Goal: Task Accomplishment & Management: Complete application form

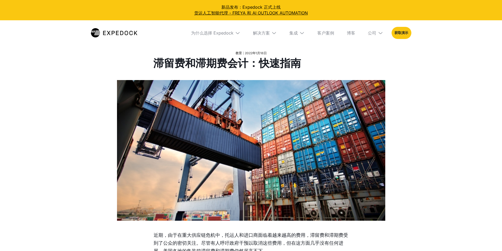
select select
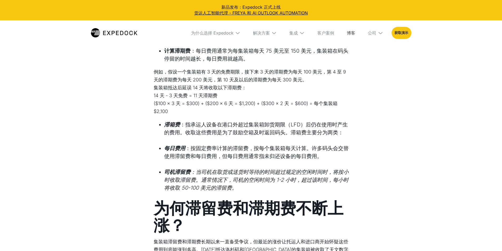
drag, startPoint x: 0, startPoint y: 0, endPoint x: 359, endPoint y: 30, distance: 359.9
click at [355, 30] on font "博客" at bounding box center [351, 32] width 8 height 5
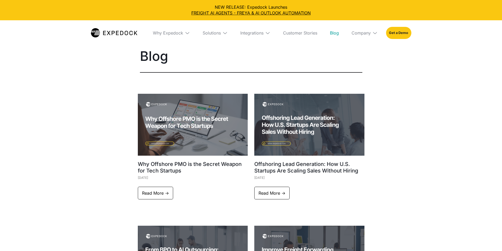
select select
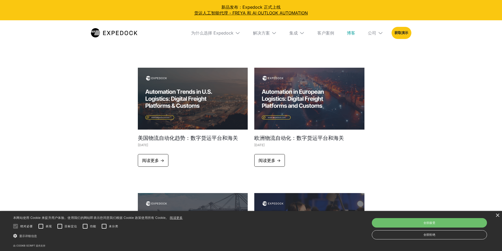
scroll to position [211, 0]
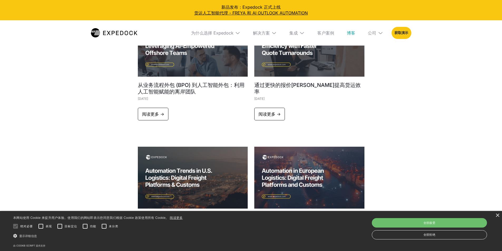
click at [388, 36] on div "公司" at bounding box center [376, 32] width 24 height 25
click at [383, 53] on font "关于我们" at bounding box center [375, 52] width 17 height 5
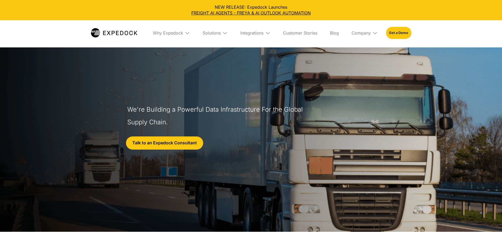
select select
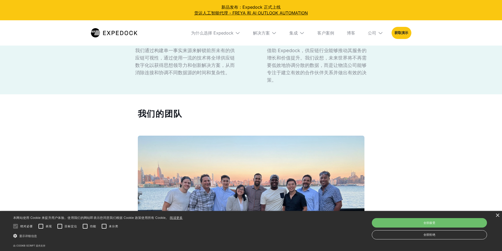
scroll to position [343, 0]
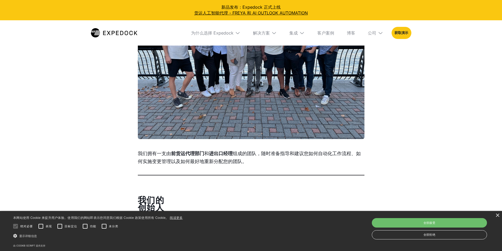
click at [432, 71] on div "我们的团队 我们拥有一支由 前货运代理部门 和 进出口经理 组成的团队，随时准备指导和建议您如何自动化工作流程、如何实施变更管理以及如何最好地重新分配您的团队。" at bounding box center [251, 59] width 502 height 243
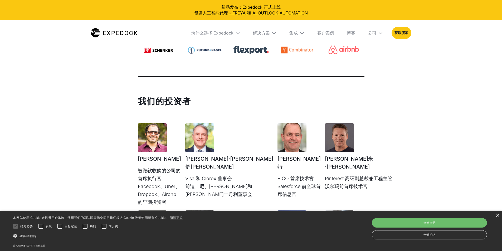
scroll to position [1318, 0]
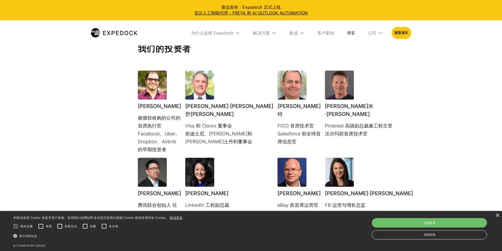
click at [353, 33] on link "博客" at bounding box center [351, 32] width 17 height 25
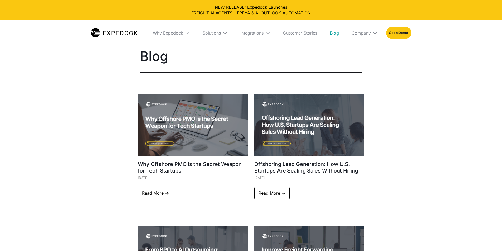
select select
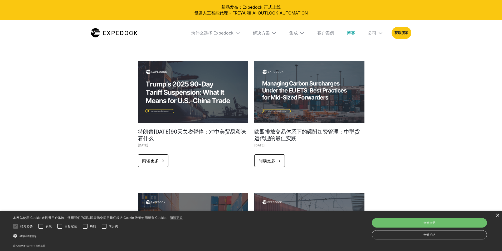
scroll to position [686, 0]
drag, startPoint x: 376, startPoint y: 26, endPoint x: 375, endPoint y: 30, distance: 3.5
click at [376, 27] on div "公司" at bounding box center [376, 32] width 24 height 25
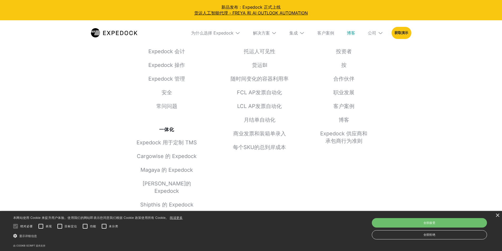
scroll to position [5321, 0]
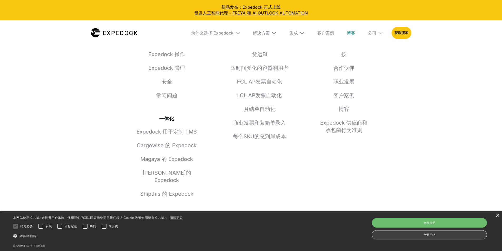
click at [401, 238] on div "全部拒绝" at bounding box center [429, 234] width 115 height 9
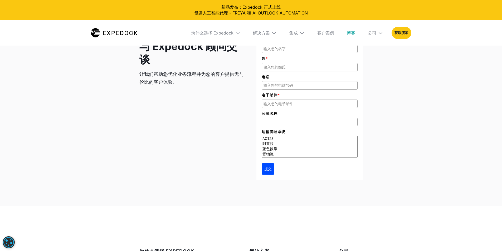
scroll to position [5137, 0]
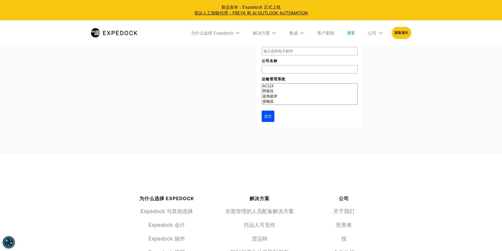
click at [343, 208] on link "关于我们" at bounding box center [344, 211] width 51 height 7
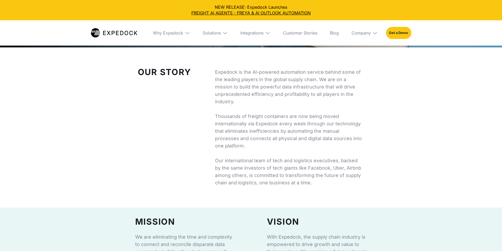
select select
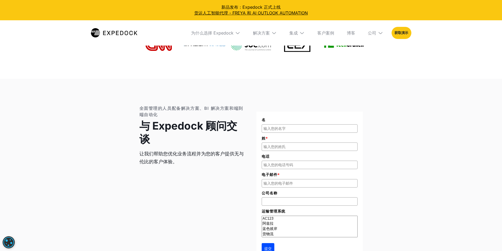
scroll to position [1978, 0]
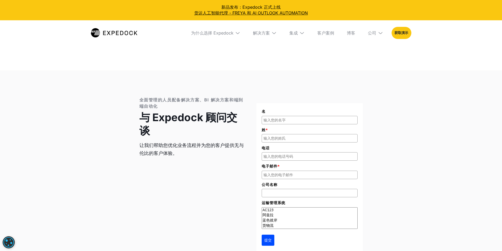
click at [309, 116] on input "名" at bounding box center [310, 120] width 96 height 8
type input "jamin"
type input "Ben"
type input "18025424048"
type input "Hongocean Freight forwarding CO., Ltd."
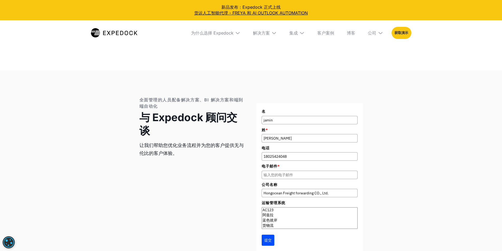
click at [289, 171] on input "电子邮件 *" at bounding box center [310, 175] width 96 height 8
type input "[EMAIL_ADDRESS][DOMAIN_NAME]"
select select "INTTRA"
click at [290, 207] on option "英特拉" at bounding box center [309, 209] width 95 height 5
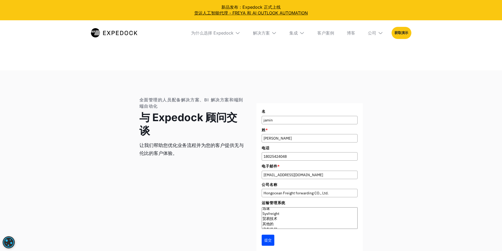
scroll to position [26, 0]
click at [305, 30] on img at bounding box center [302, 32] width 5 height 5
click at [334, 34] on font "客户案例" at bounding box center [325, 32] width 17 height 5
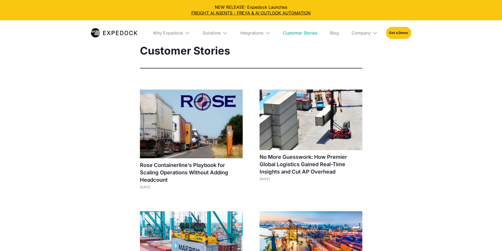
select select
drag, startPoint x: 0, startPoint y: 0, endPoint x: 348, endPoint y: 33, distance: 349.1
click at [348, 33] on div "Why Expedock WHy Expedock Expedock Document Automation Products vs. Alternative…" at bounding box center [280, 32] width 263 height 25
click at [343, 33] on link "Blog" at bounding box center [334, 32] width 17 height 25
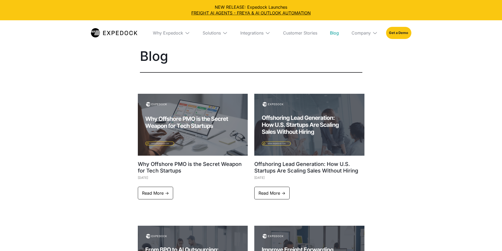
select select
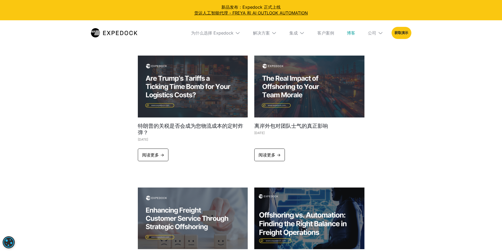
scroll to position [1081, 0]
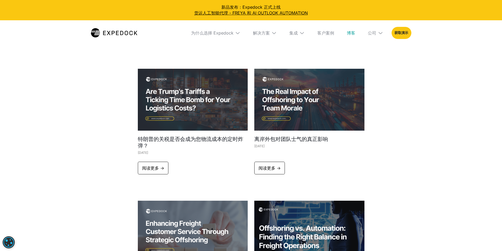
click at [200, 95] on img at bounding box center [193, 100] width 110 height 62
click at [143, 166] on font "阅读更多 ->" at bounding box center [153, 168] width 22 height 5
click at [143, 162] on link "阅读更多 ->" at bounding box center [153, 168] width 31 height 13
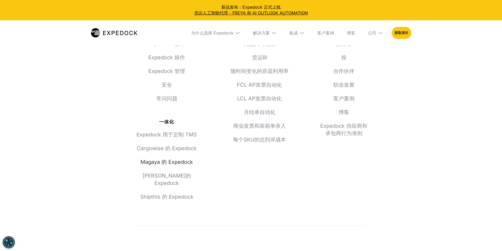
scroll to position [1042, 0]
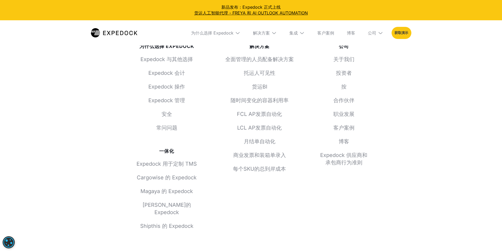
click at [408, 33] on font "获取演示" at bounding box center [402, 33] width 14 height 4
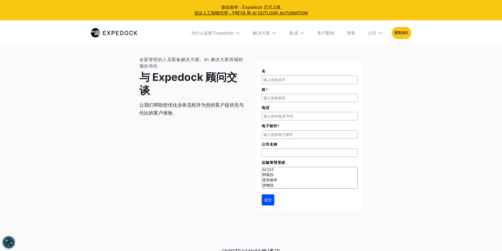
scroll to position [748, 0]
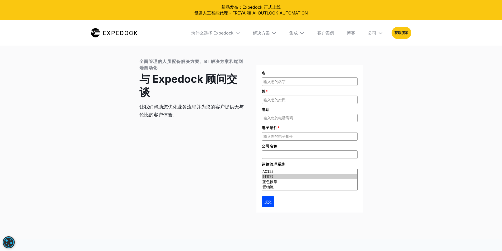
click at [273, 180] on option "阿兹拉" at bounding box center [309, 176] width 95 height 5
click at [275, 178] on option "树液" at bounding box center [309, 175] width 95 height 5
select select "Cargoflow"
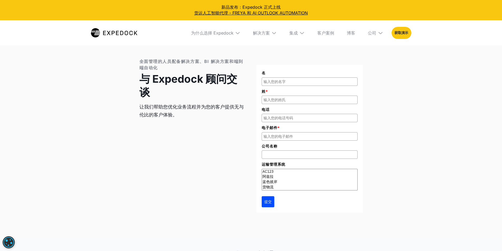
click at [267, 190] on option "货物流" at bounding box center [309, 187] width 95 height 5
click at [296, 159] on input "公司名称" at bounding box center [310, 155] width 96 height 8
type input "Hongocean Freight forwarding CO., Ltd."
type input "jamin"
type input "Ben"
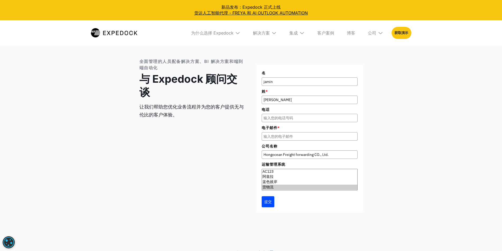
type input "18025424048"
click at [323, 141] on input "电子邮件 *" at bounding box center [310, 136] width 96 height 8
type input "2024hongocean@gmail.com"
select select "Blue Yonder"
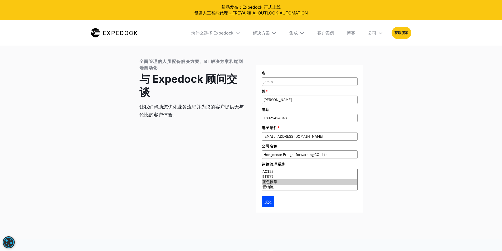
click at [298, 185] on option "蓝色彼岸" at bounding box center [309, 182] width 95 height 5
click at [271, 213] on form "名 jamin 姓 * Ben 电话 18025424048 电子邮件 * 2024hongocean@gmail.com AC123" at bounding box center [310, 139] width 107 height 148
click at [270, 208] on button "提交" at bounding box center [268, 201] width 13 height 11
